Goal: Information Seeking & Learning: Learn about a topic

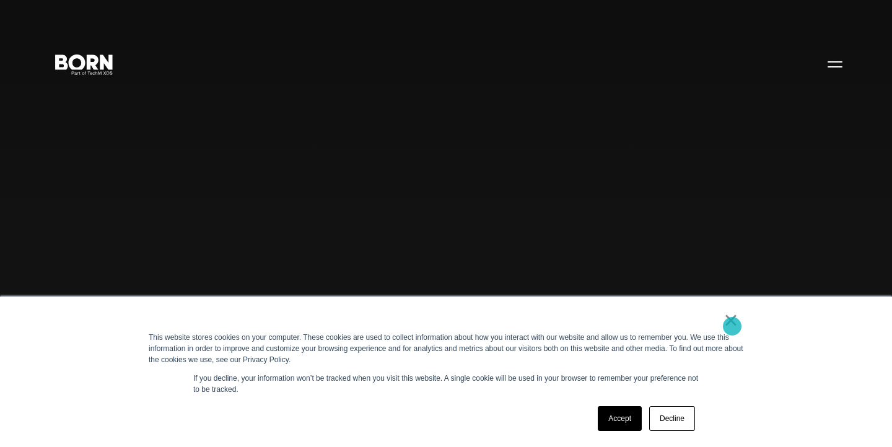
click at [732, 326] on link "×" at bounding box center [731, 320] width 15 height 11
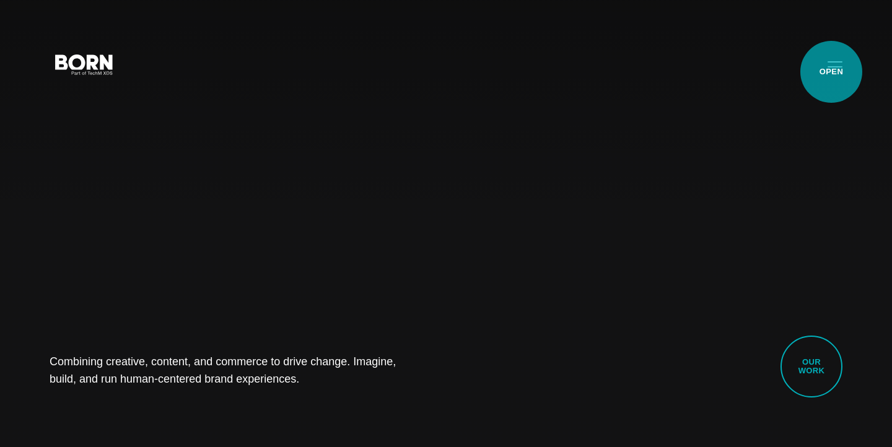
click at [833, 71] on button "Primary Menu" at bounding box center [835, 64] width 30 height 26
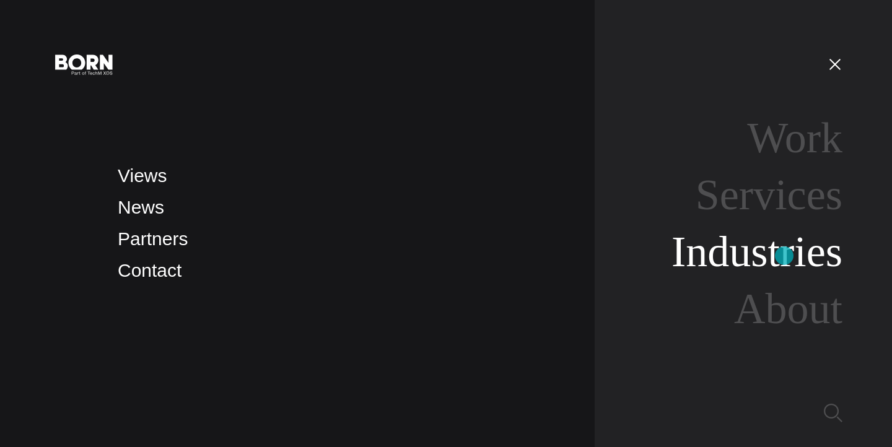
click at [785, 256] on link "Industries" at bounding box center [757, 252] width 171 height 48
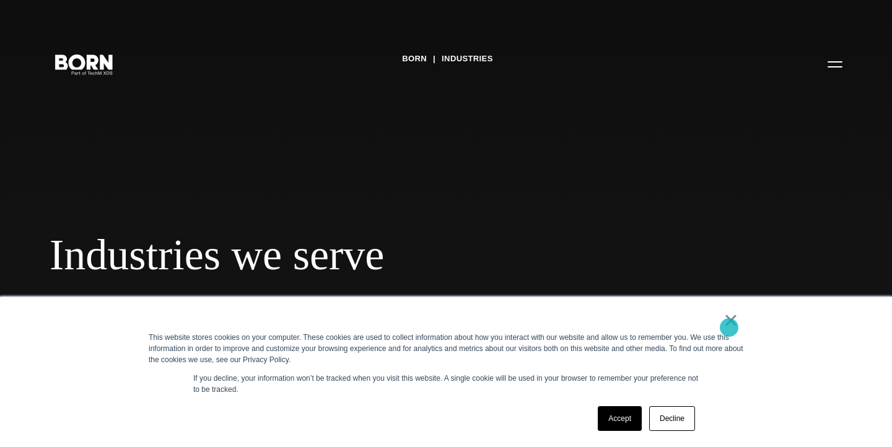
click at [729, 326] on link "×" at bounding box center [731, 320] width 15 height 11
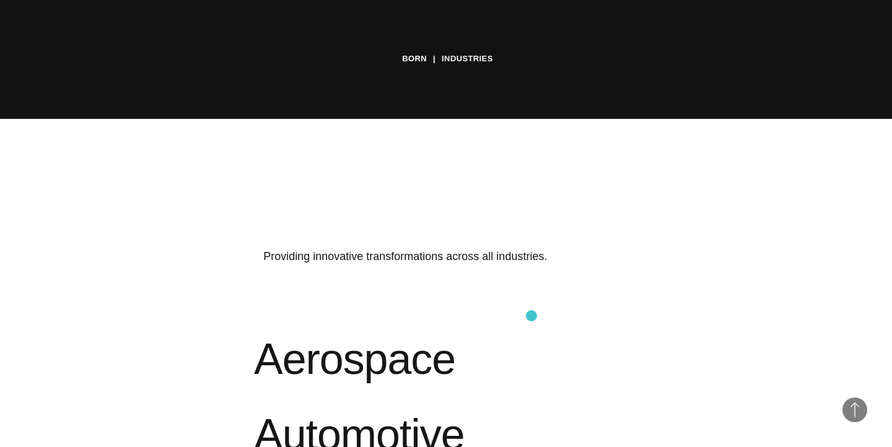
scroll to position [332, 0]
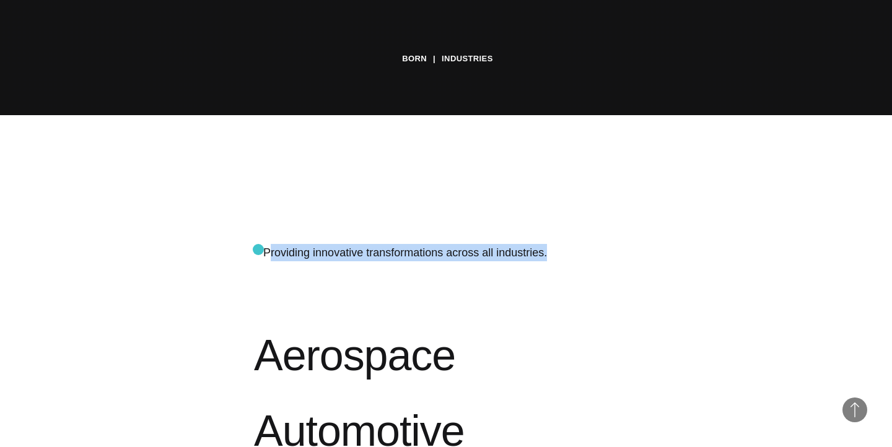
drag, startPoint x: 547, startPoint y: 254, endPoint x: 258, endPoint y: 250, distance: 288.2
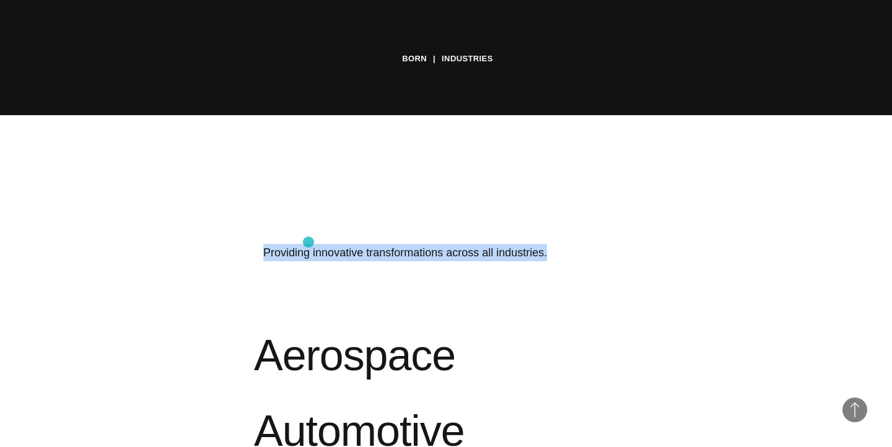
drag, startPoint x: 549, startPoint y: 257, endPoint x: 309, endPoint y: 242, distance: 240.9
copy p "Providing innovative transformations across all industries."
